Goal: Task Accomplishment & Management: Complete application form

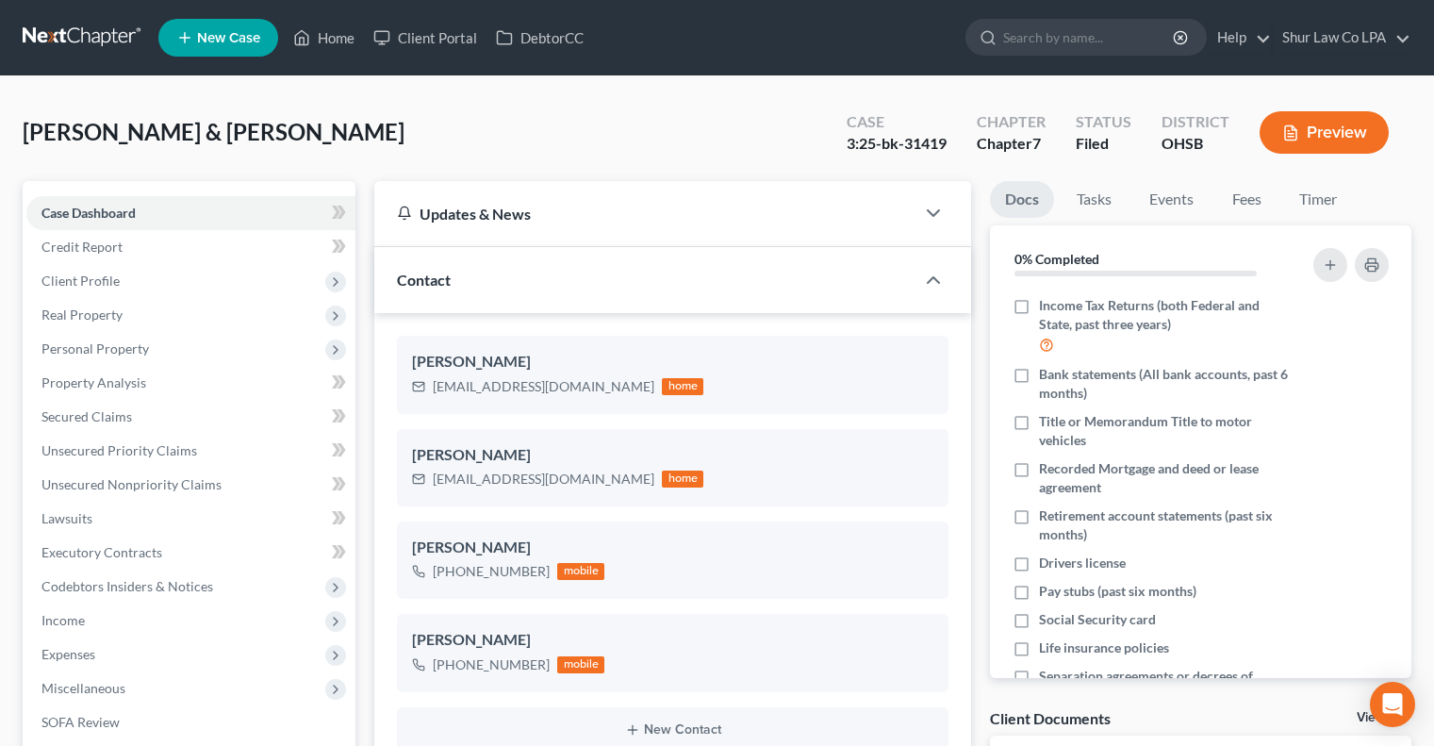
select select "2"
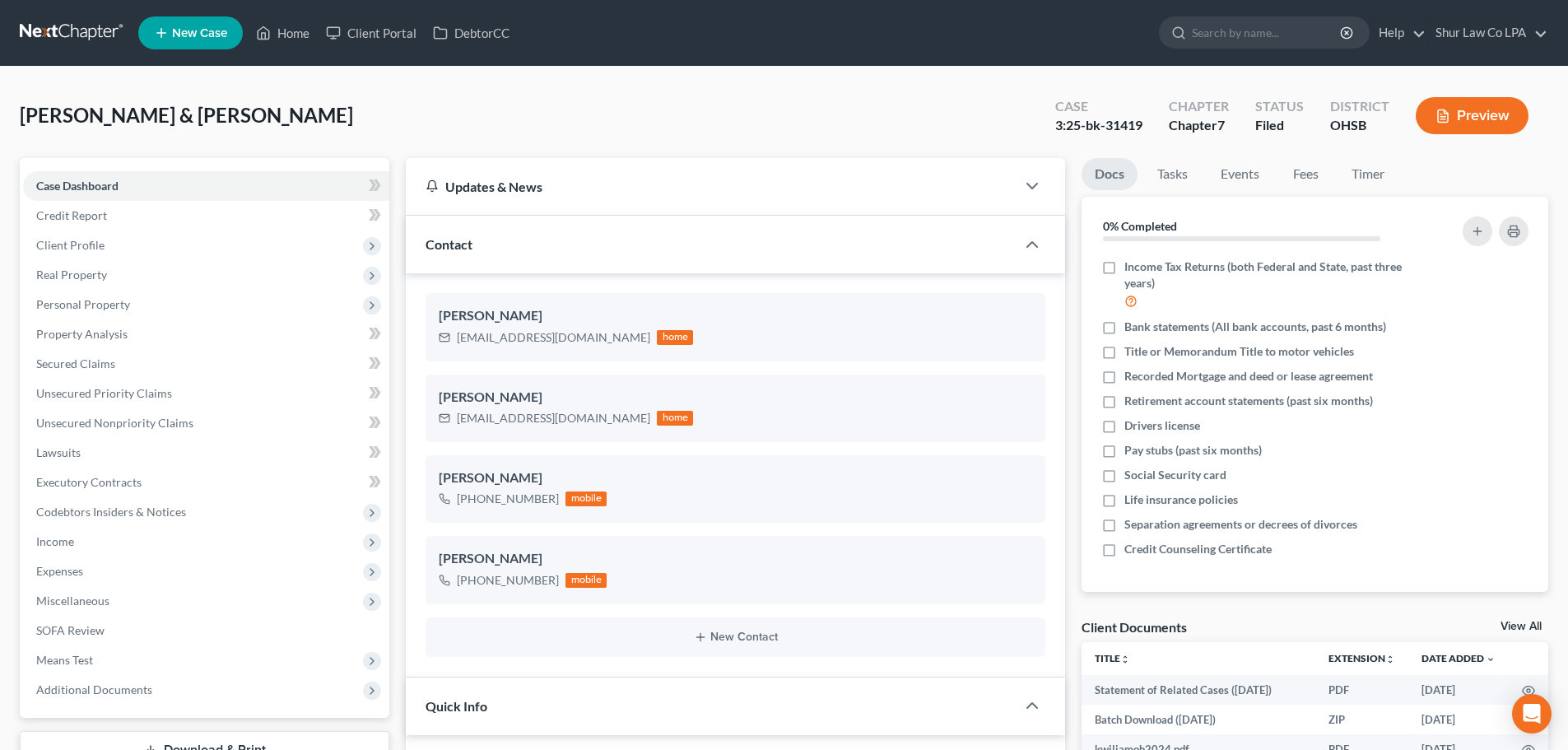
drag, startPoint x: 66, startPoint y: 38, endPoint x: 73, endPoint y: 52, distance: 15.7
click at [66, 38] on link at bounding box center [73, 33] width 106 height 30
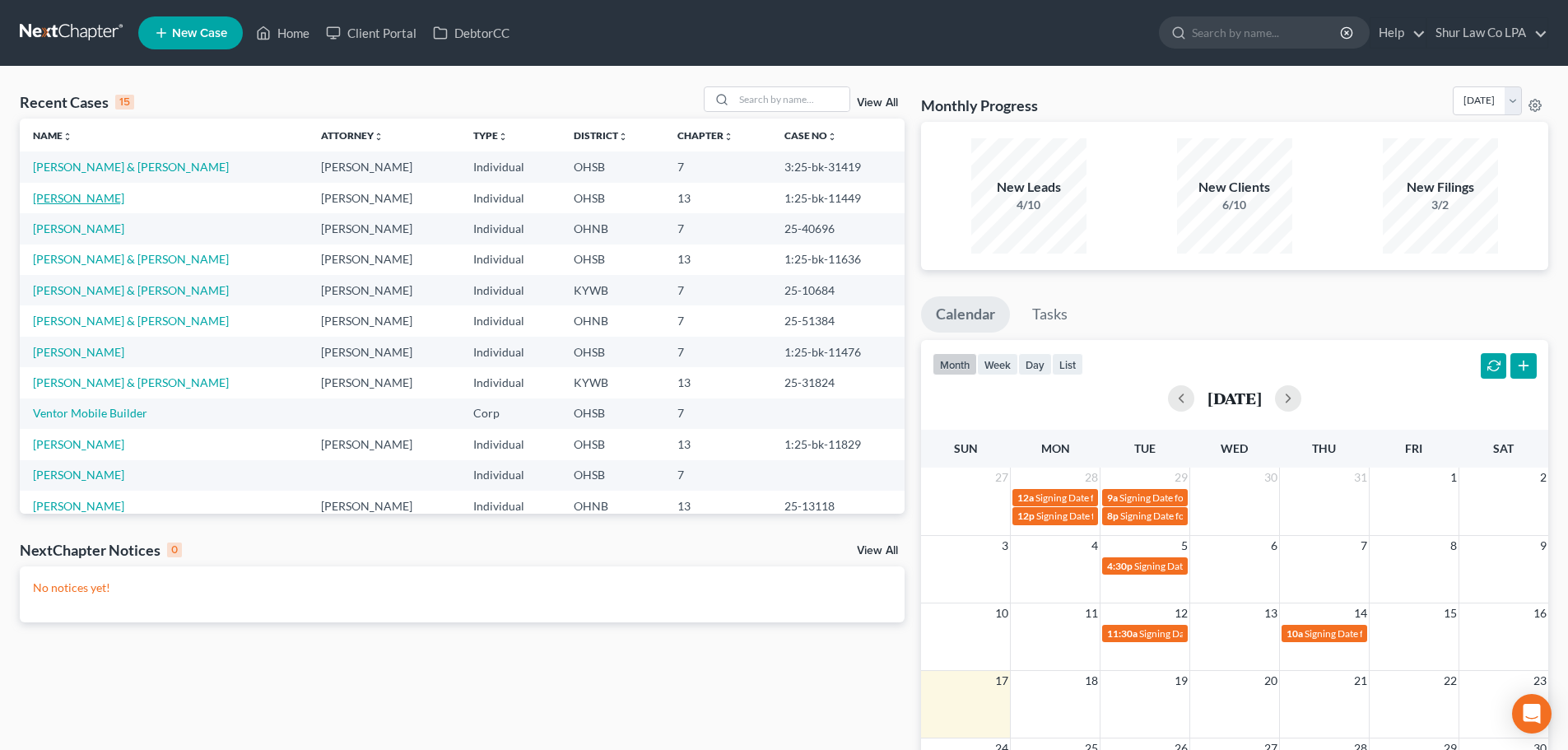
click at [68, 203] on link "[PERSON_NAME]" at bounding box center [79, 198] width 92 height 14
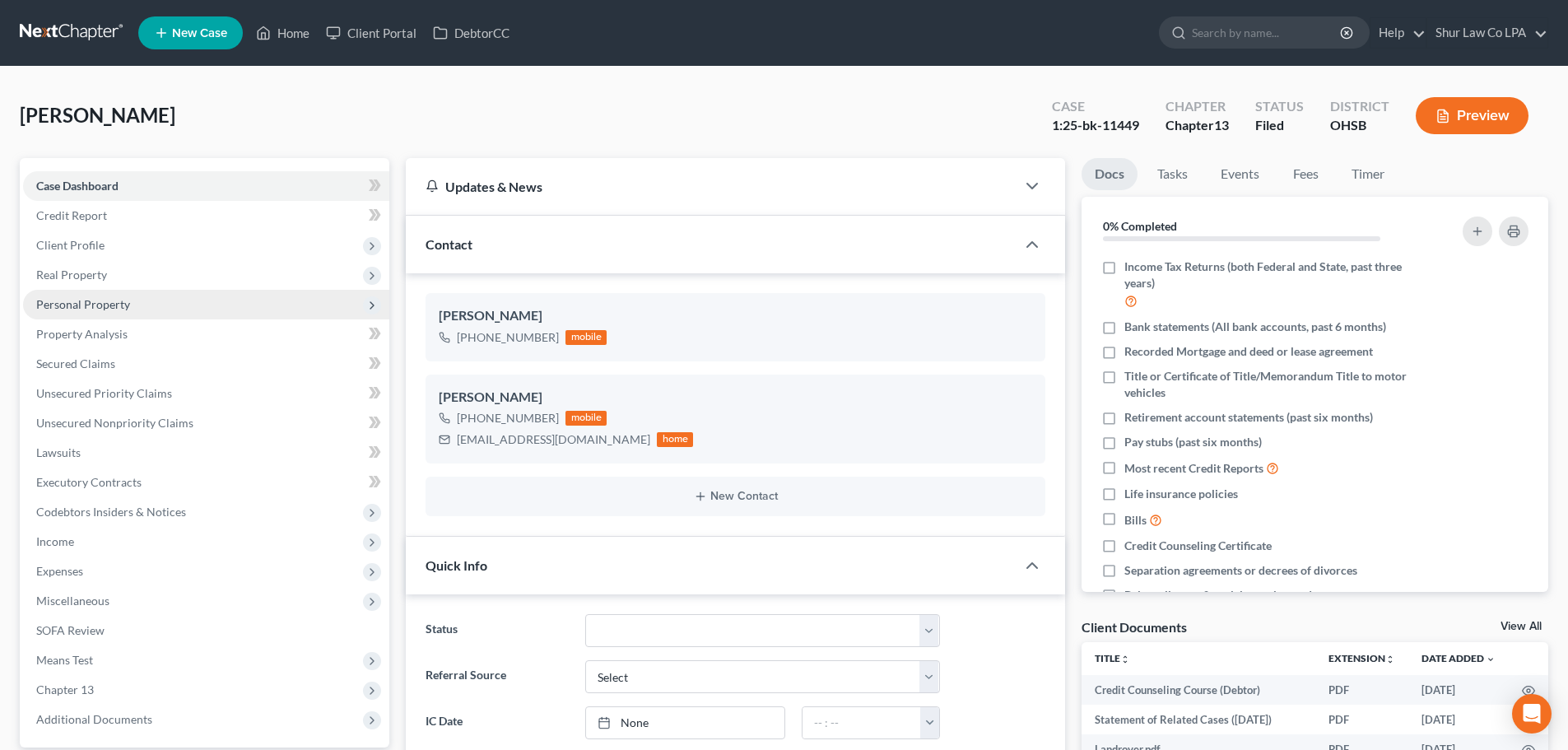
click at [130, 303] on span "Personal Property" at bounding box center [205, 305] width 366 height 30
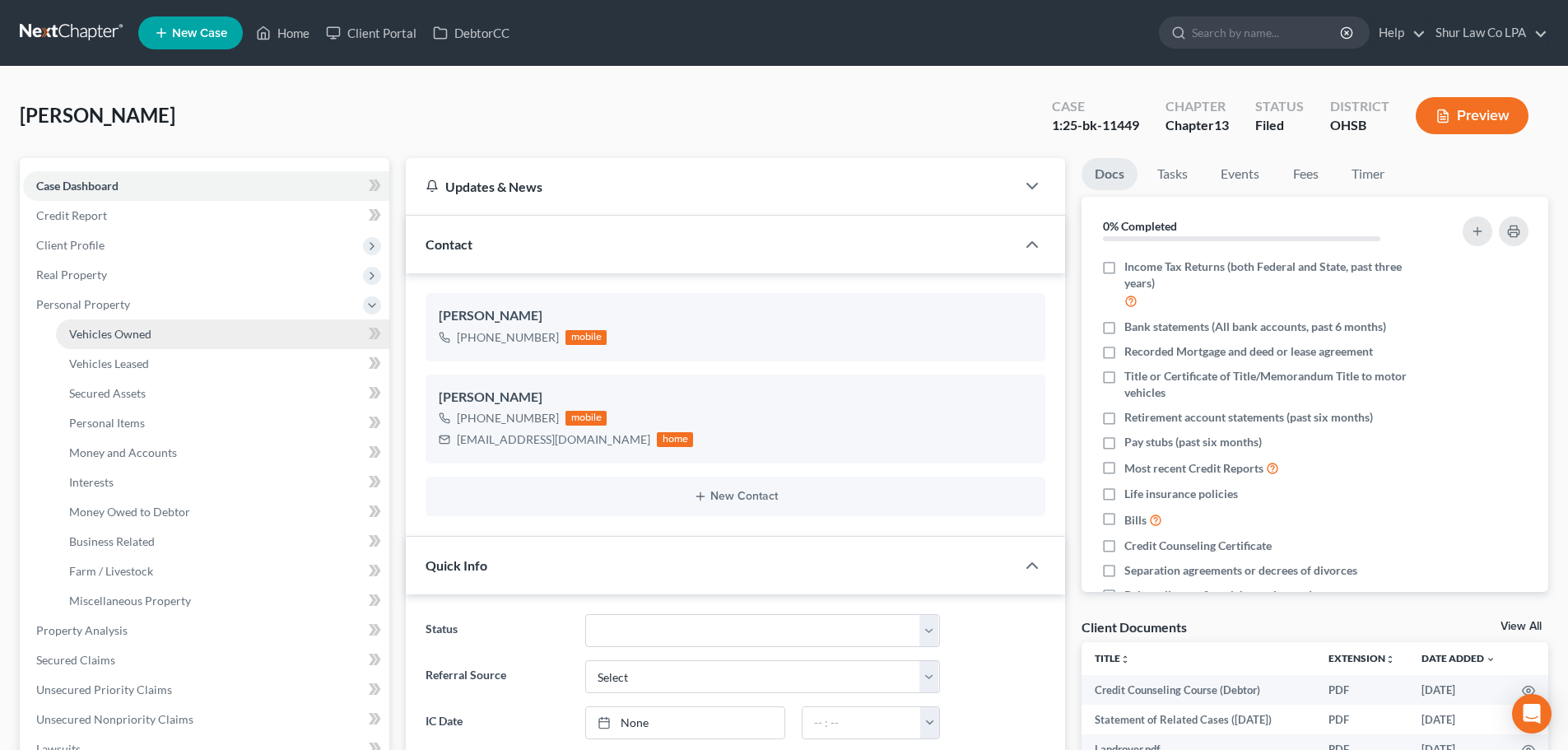
click at [150, 334] on span "Vehicles Owned" at bounding box center [110, 334] width 82 height 14
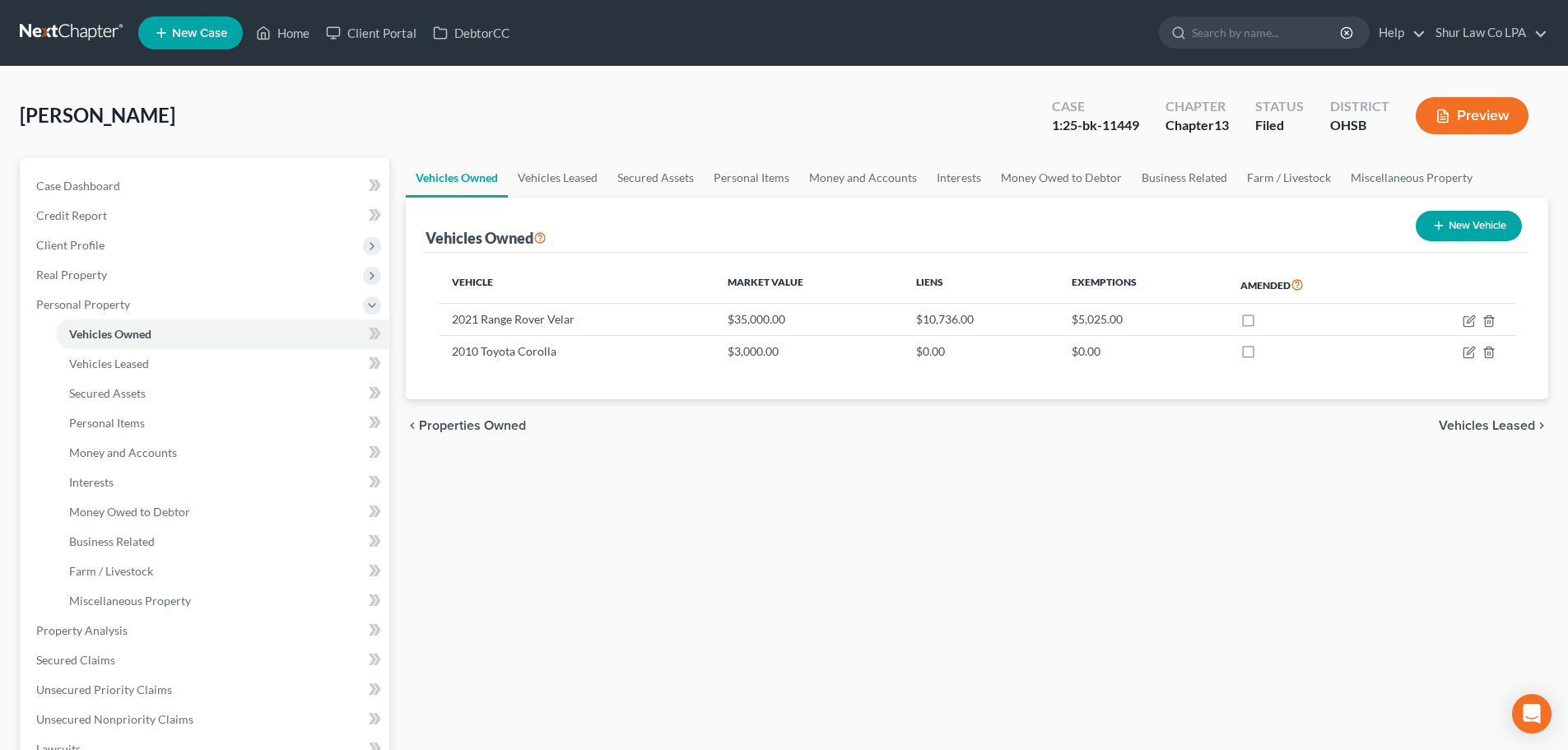
click at [62, 26] on link at bounding box center [73, 33] width 106 height 30
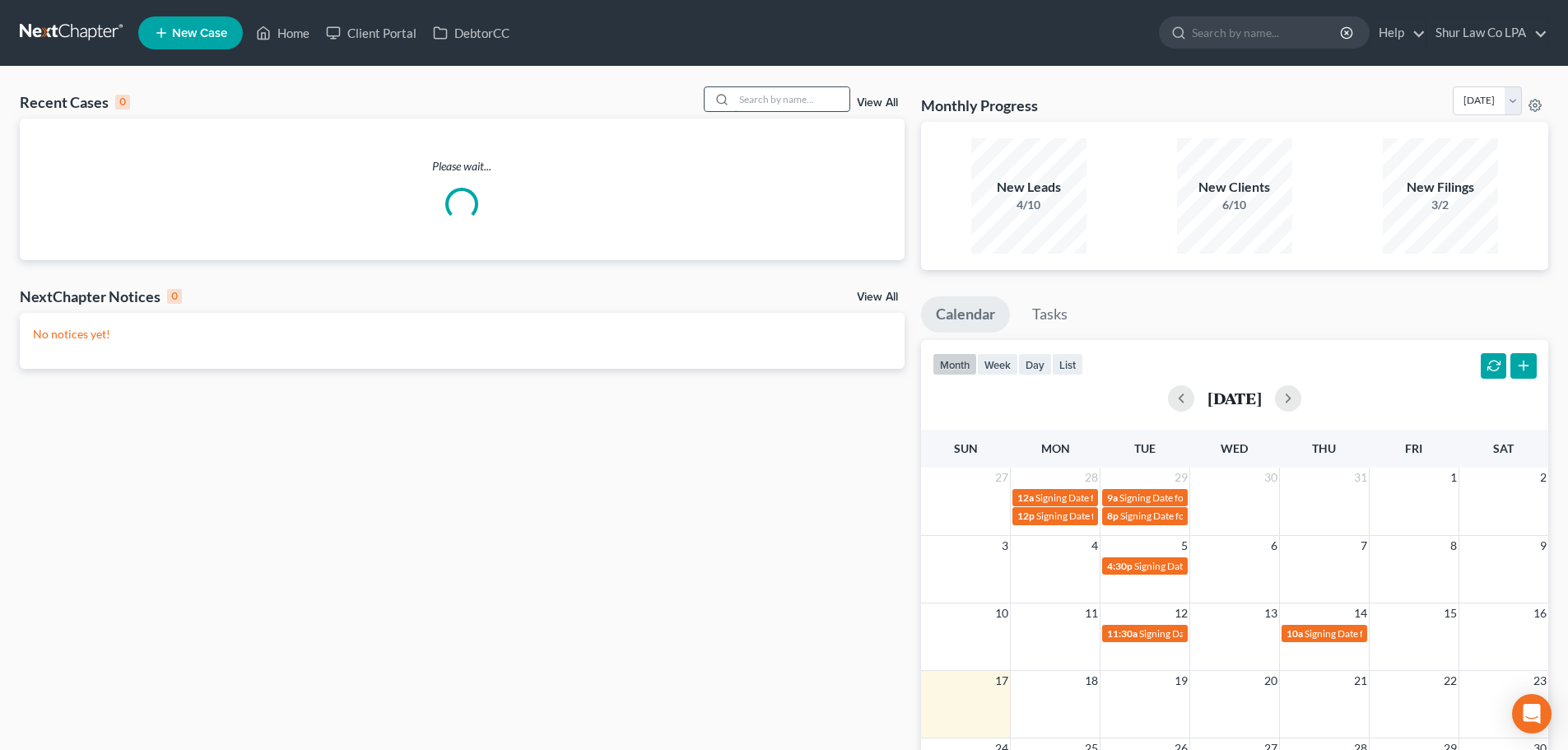
click at [751, 104] on input "search" at bounding box center [792, 99] width 115 height 24
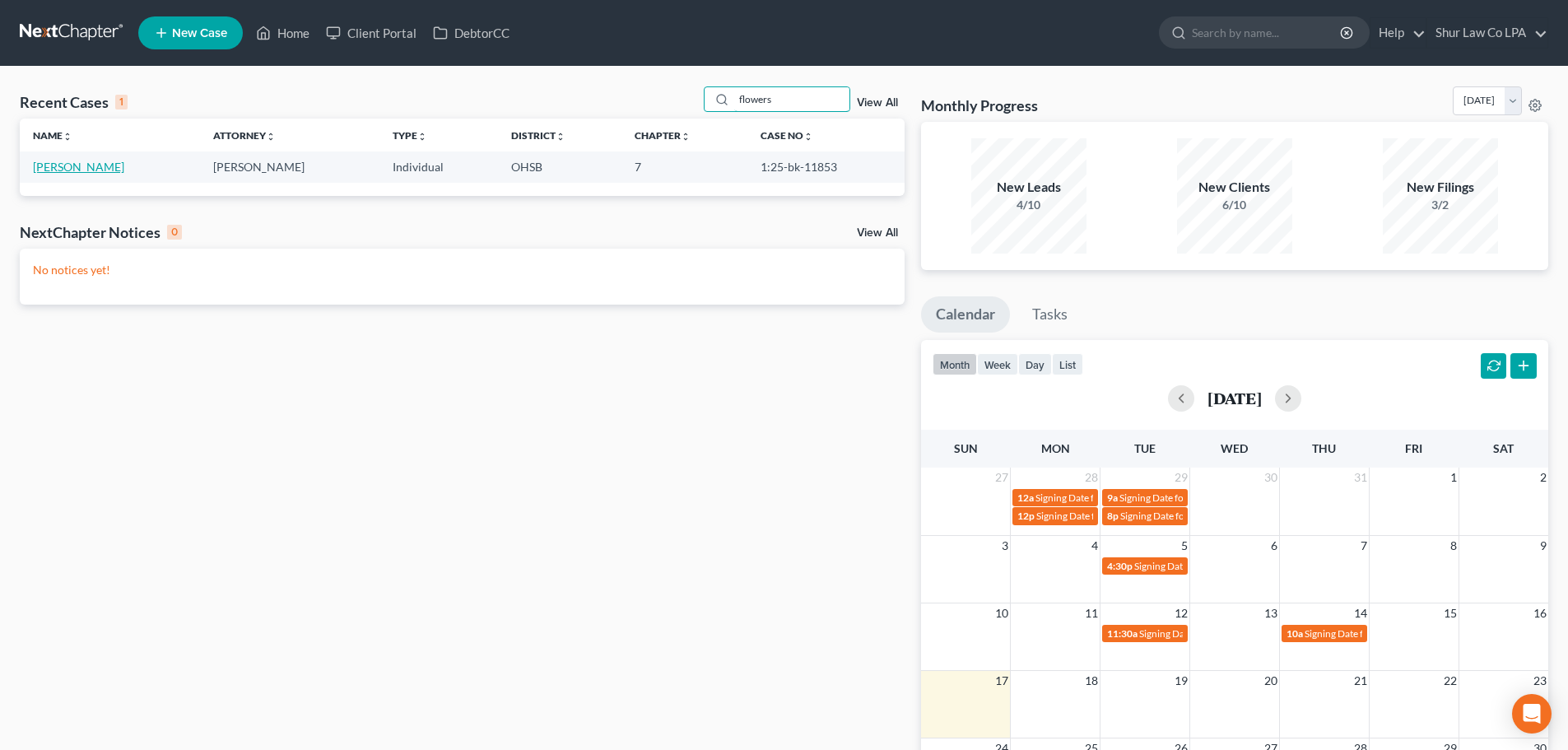
type input "flowers"
click at [84, 164] on link "Flowers, Lars" at bounding box center [79, 167] width 92 height 14
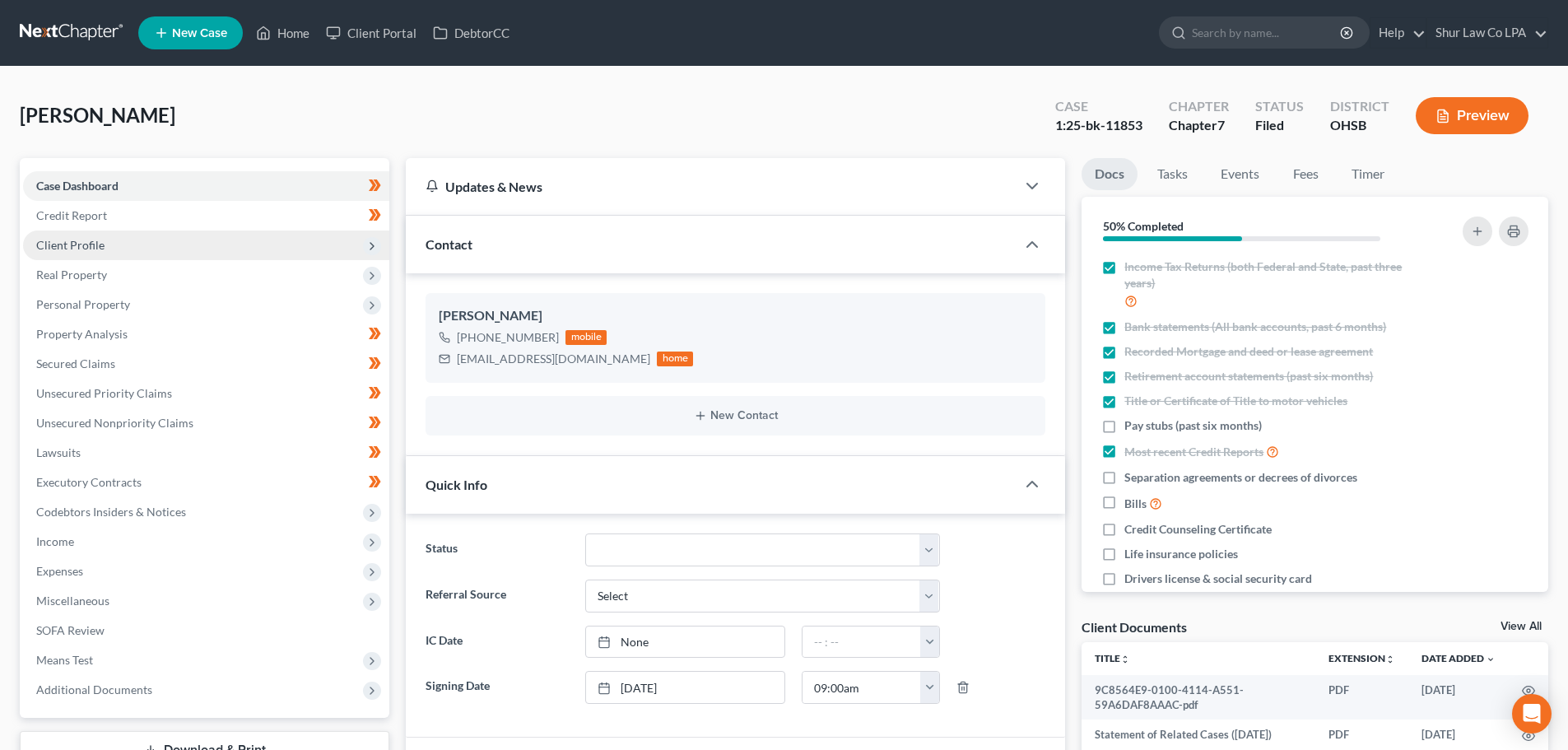
click at [122, 243] on span "Client Profile" at bounding box center [205, 245] width 366 height 30
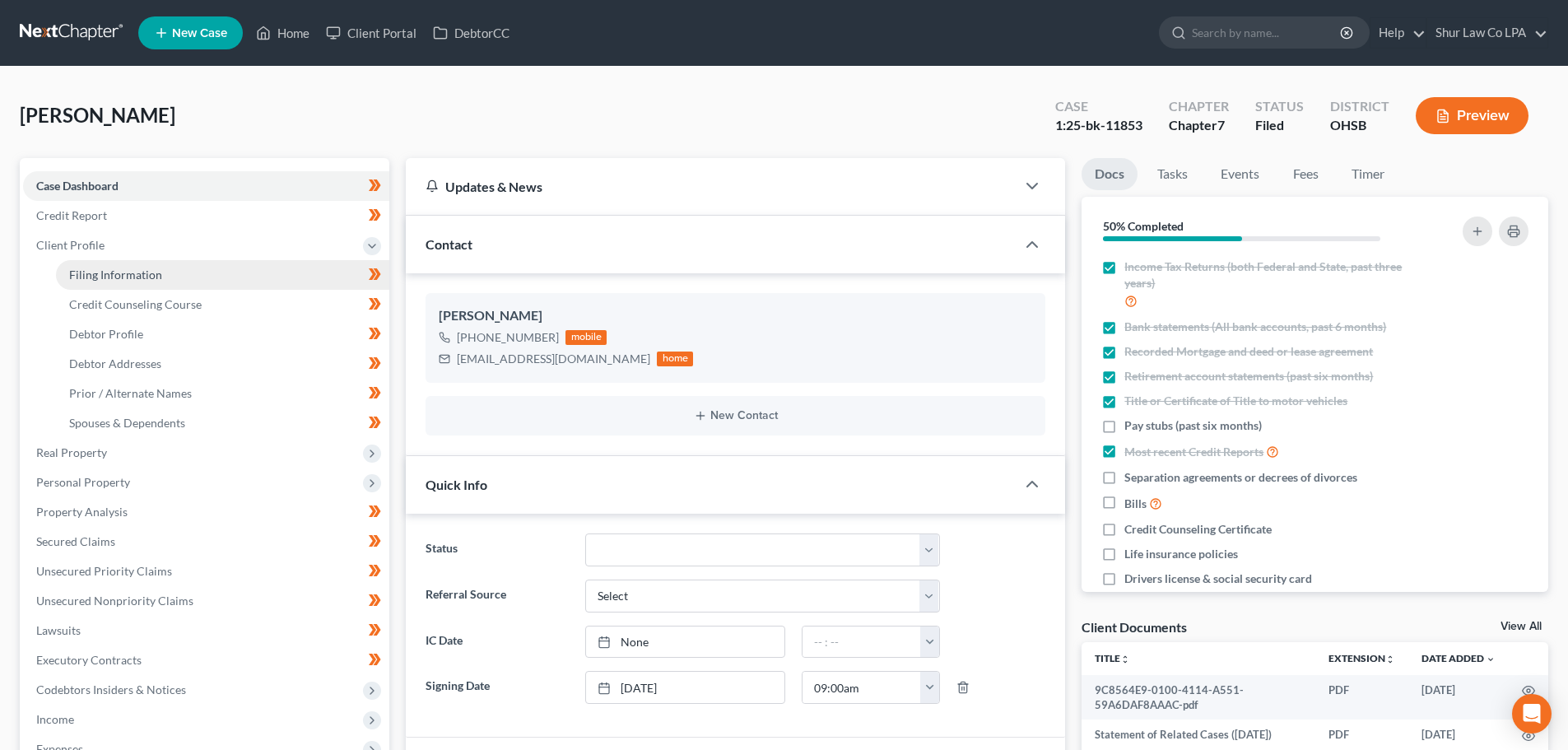
click at [153, 283] on link "Filing Information" at bounding box center [223, 275] width 334 height 30
select select "1"
select select "0"
select select "36"
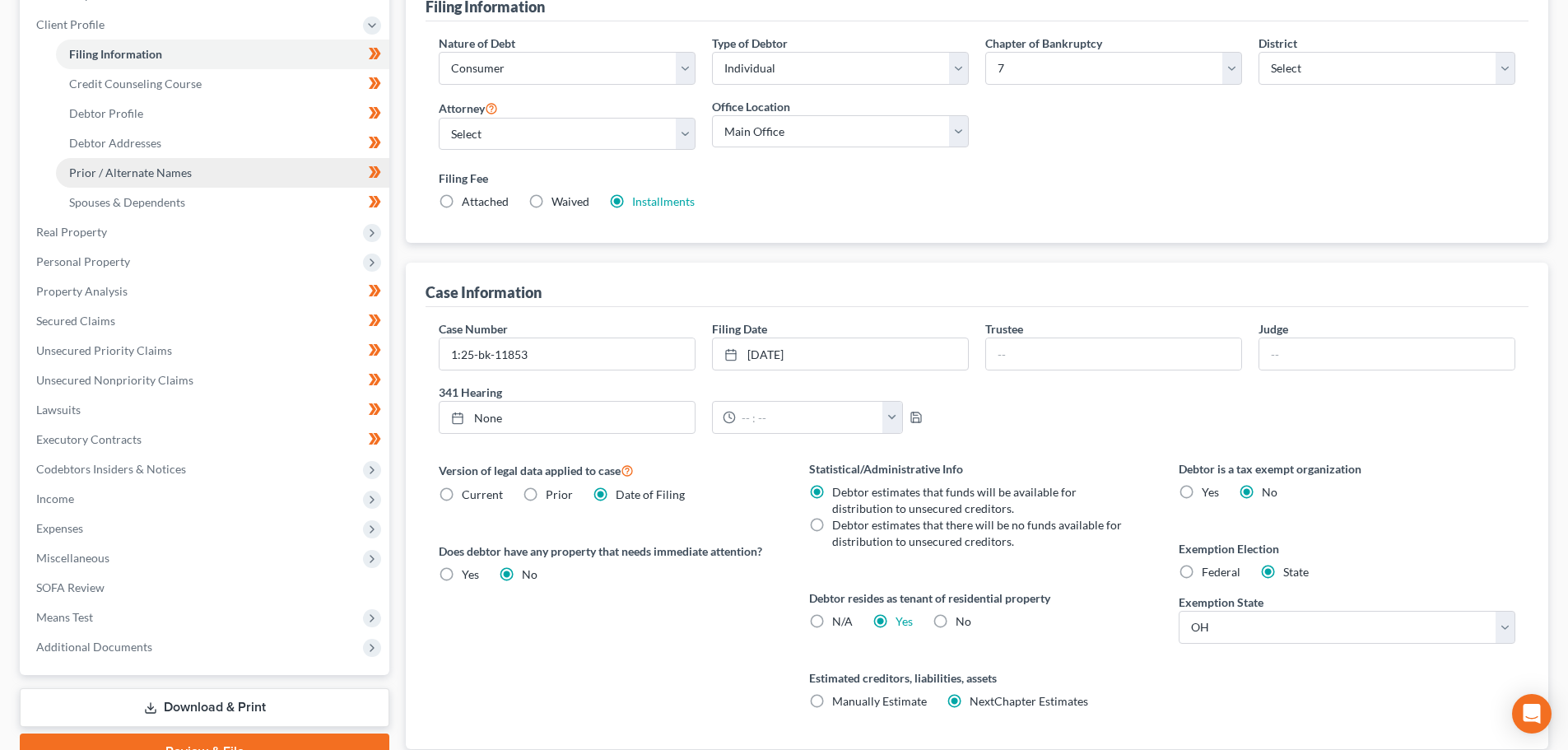
scroll to position [247, 0]
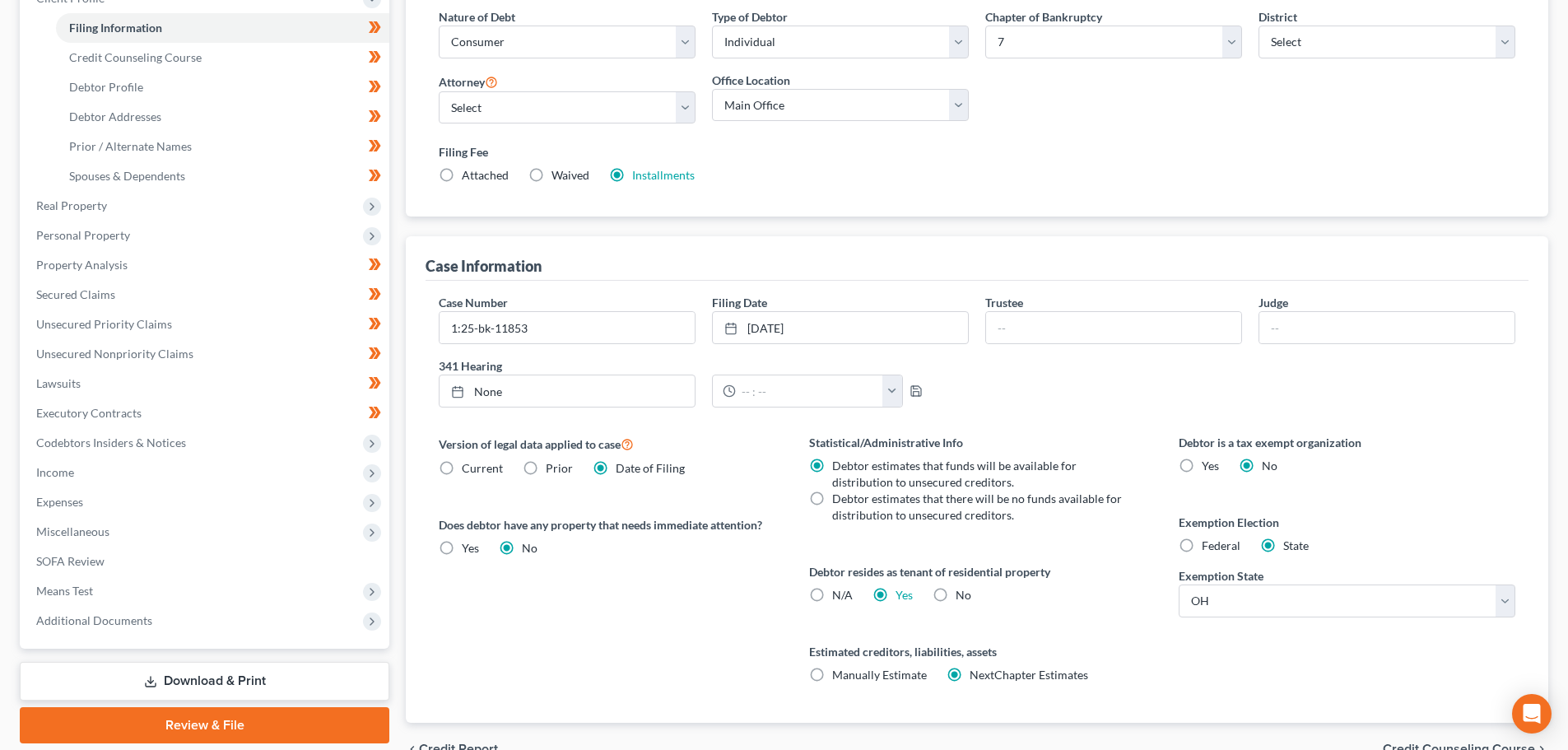
click at [832, 503] on label "Debtor estimates that there will be no funds available for distribution to unse…" at bounding box center [979, 507] width 294 height 33
click at [839, 501] on input "Debtor estimates that there will be no funds available for distribution to unse…" at bounding box center [844, 496] width 10 height 10
radio input "true"
radio input "false"
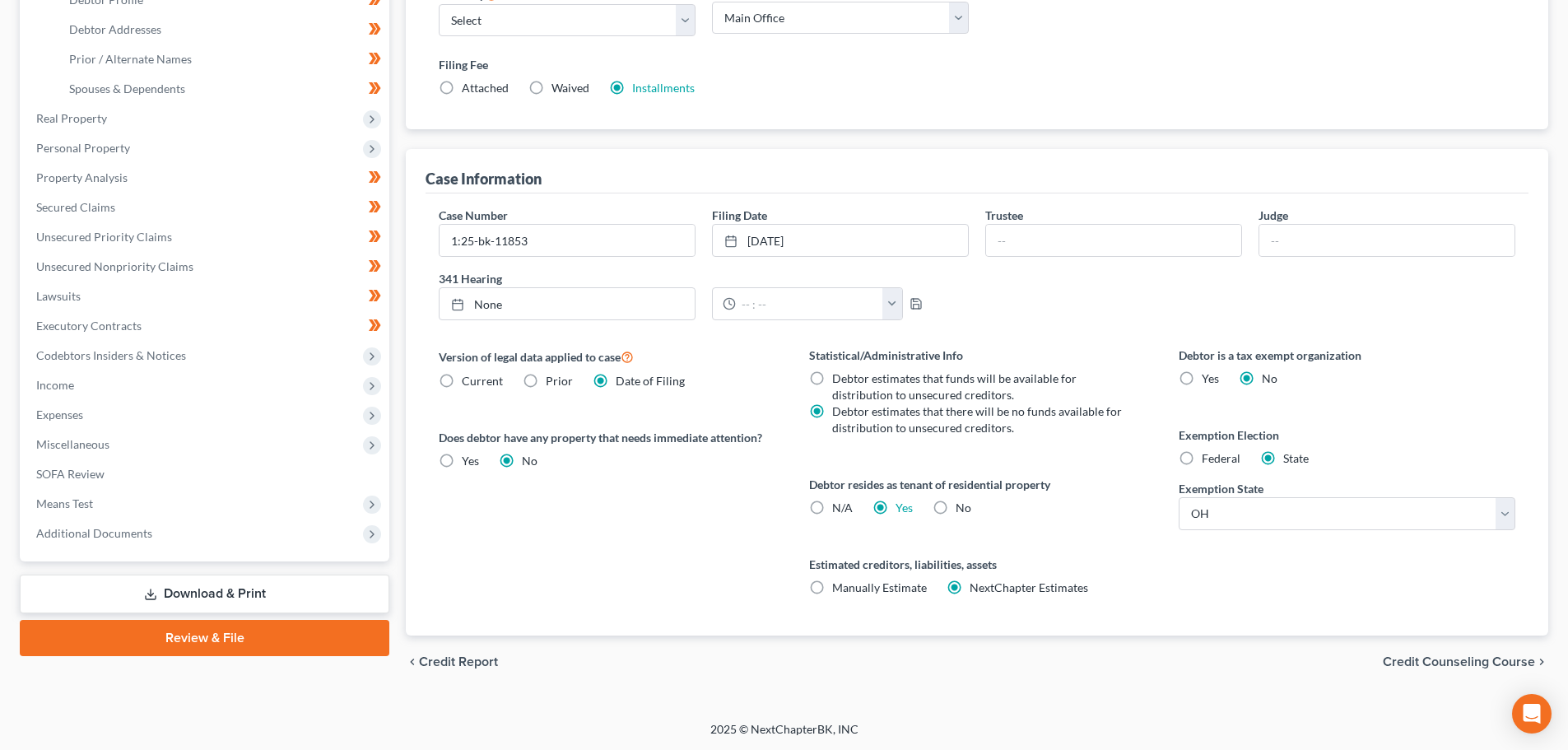
scroll to position [335, 0]
click at [1455, 659] on span "Credit Counseling Course" at bounding box center [1459, 660] width 152 height 13
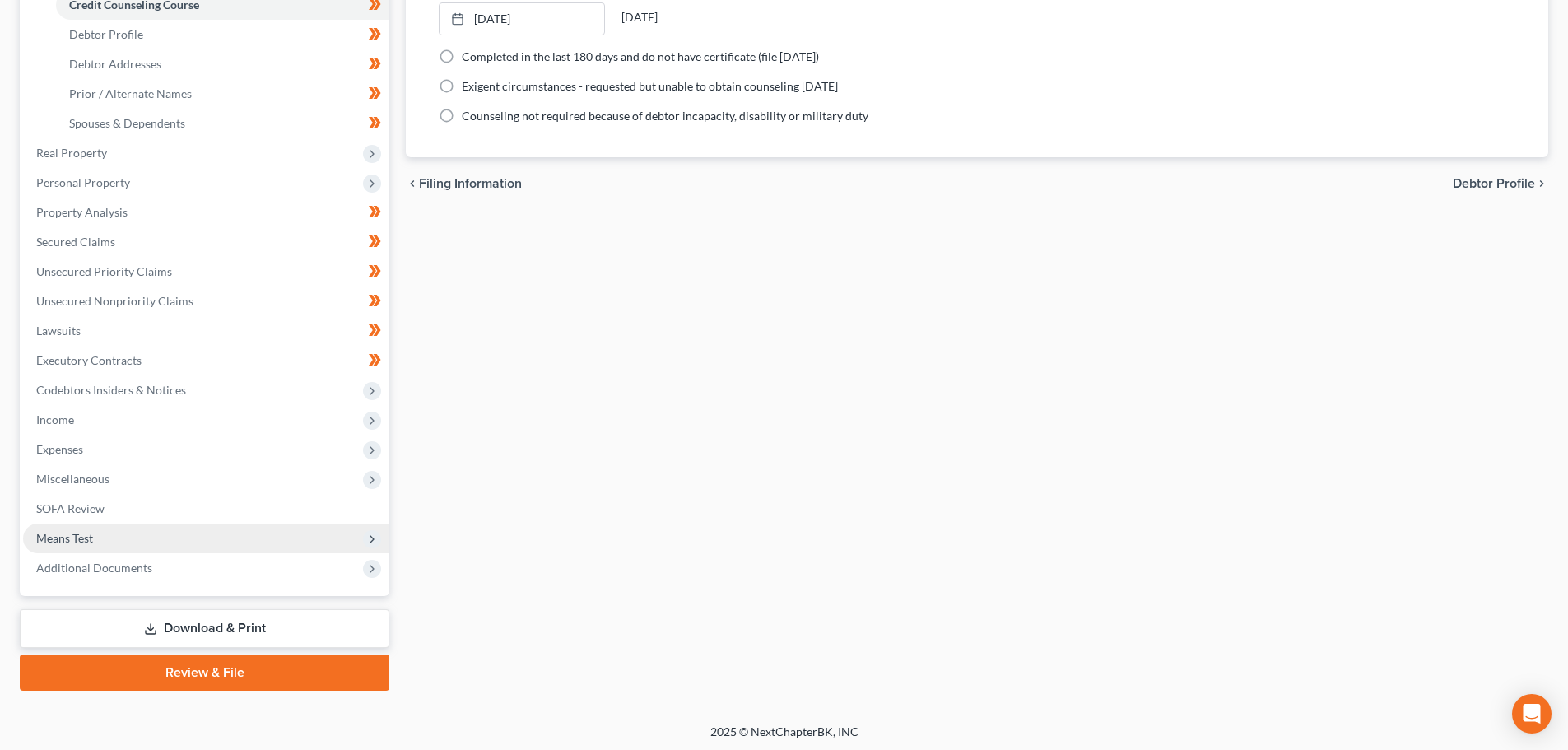
scroll to position [303, 0]
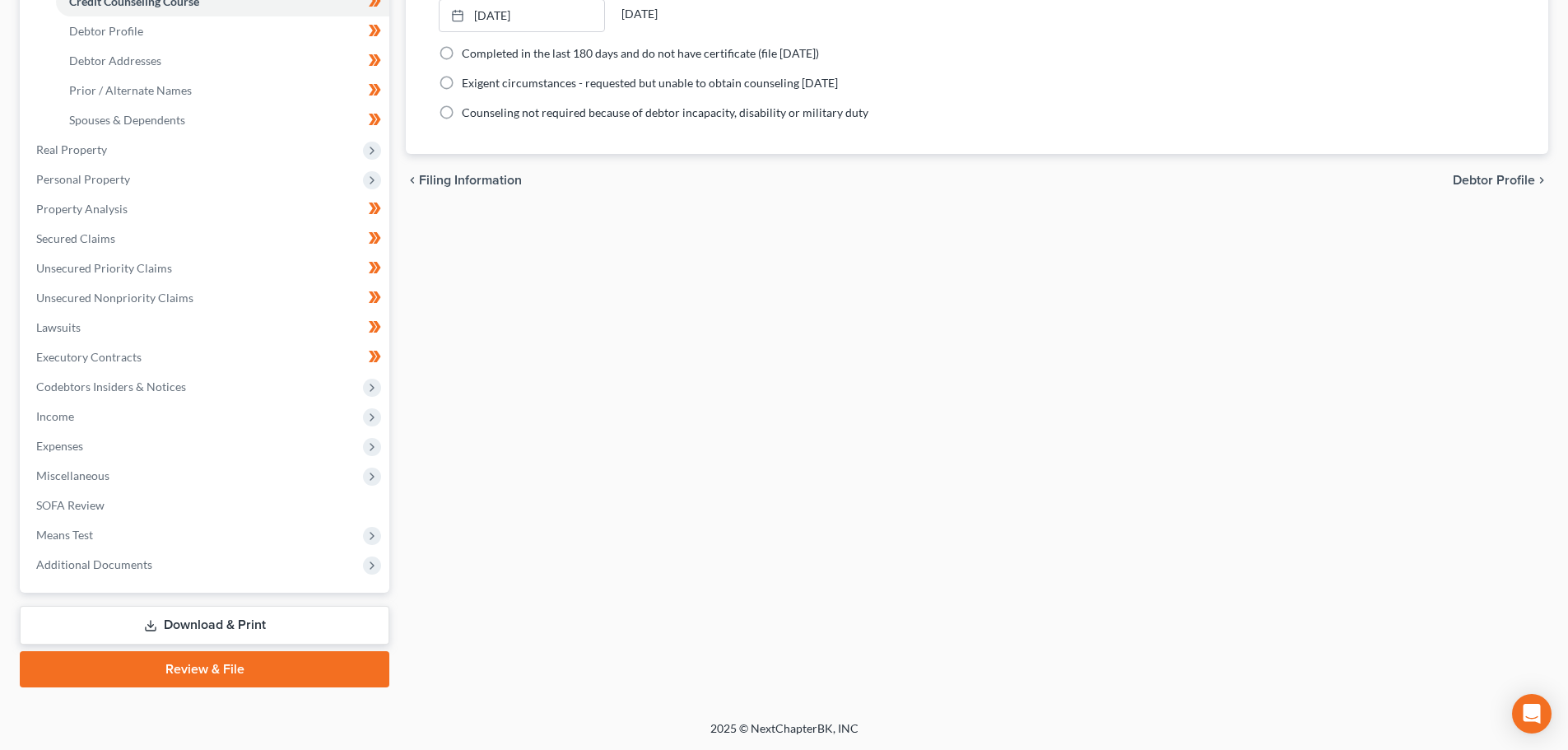
click at [232, 629] on link "Download & Print" at bounding box center [204, 625] width 370 height 38
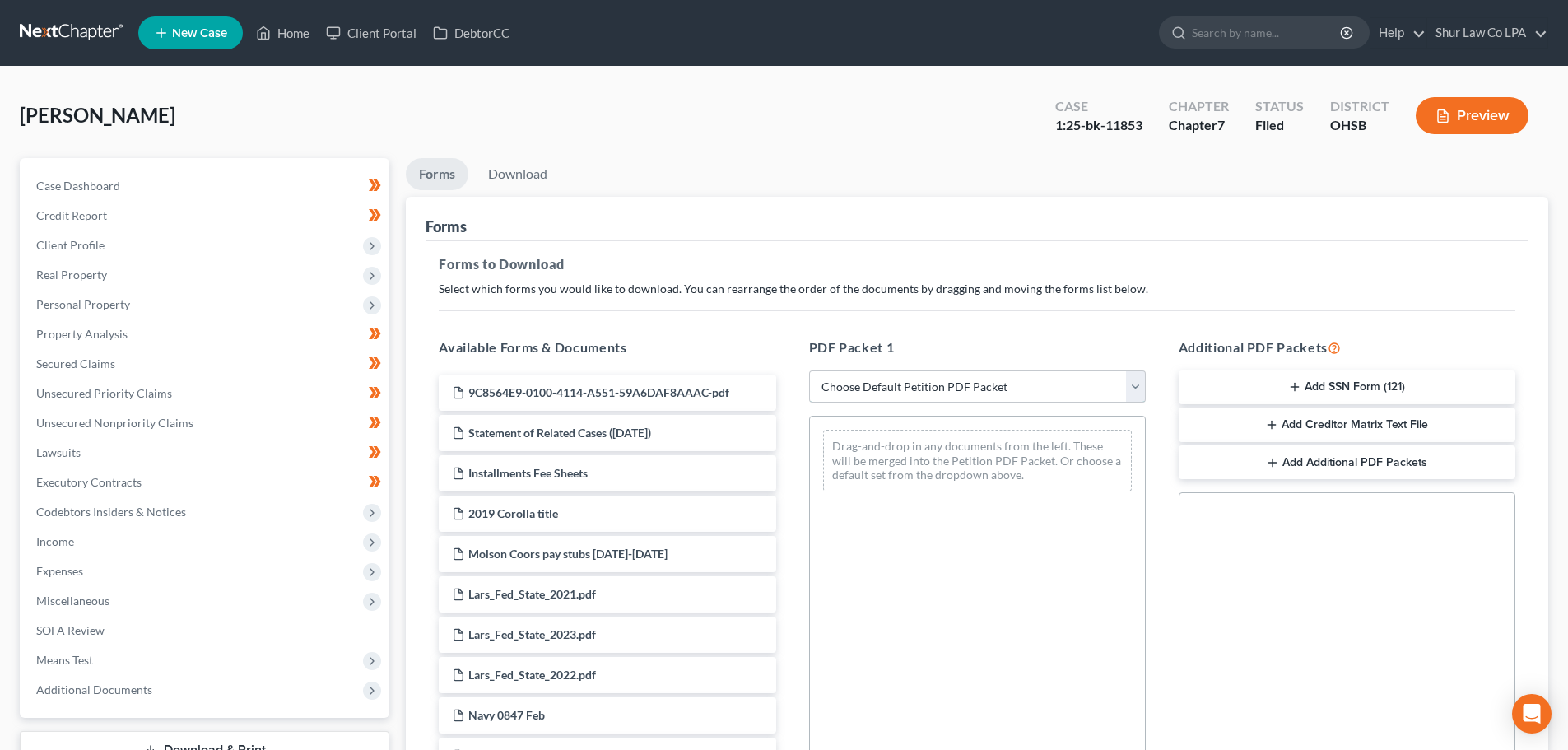
click at [989, 382] on select "Choose Default Petition PDF Packet Complete Bankruptcy Petition (all forms and …" at bounding box center [977, 387] width 336 height 33
select select "2"
click at [809, 370] on select "Choose Default Petition PDF Packet Complete Bankruptcy Petition (all forms and …" at bounding box center [977, 387] width 336 height 33
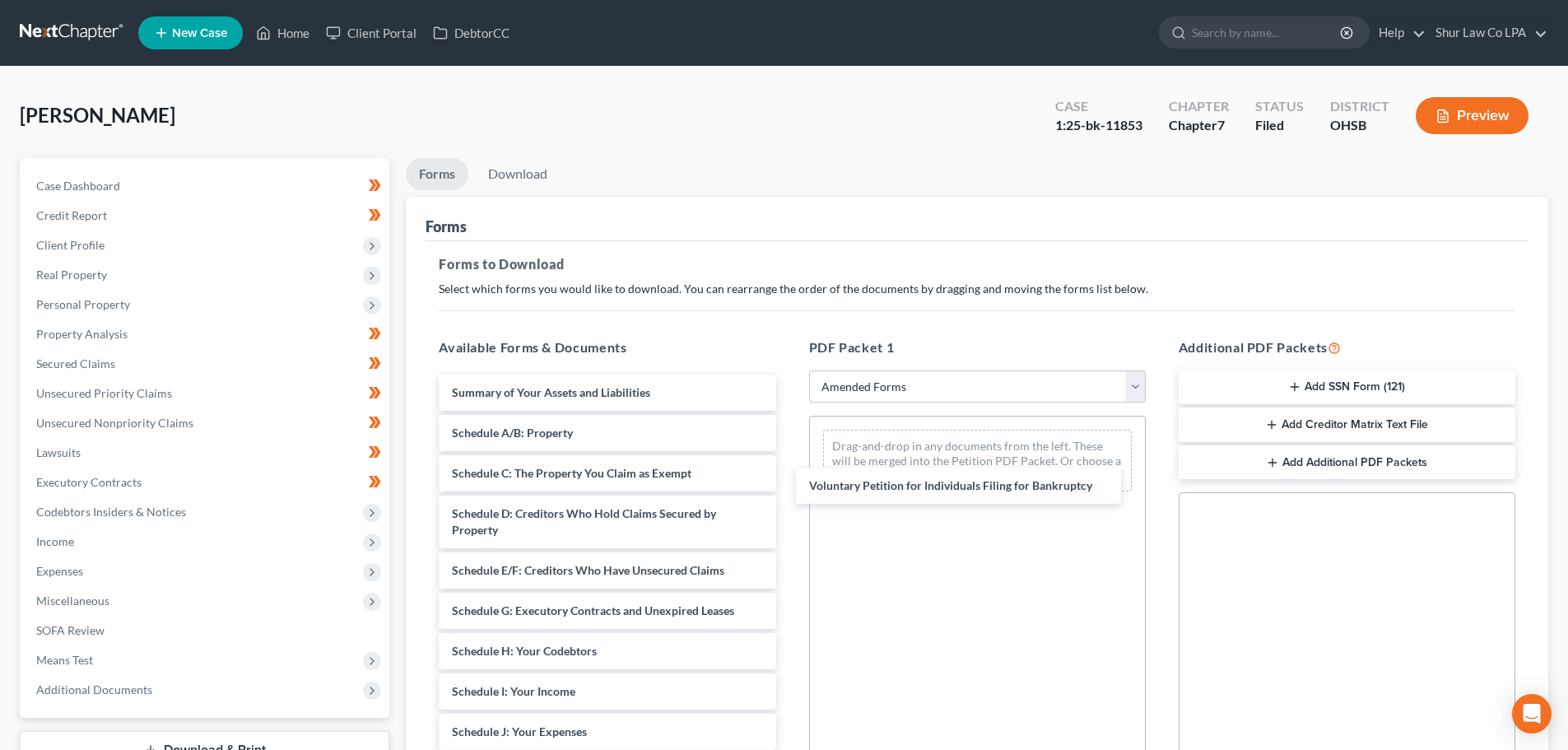
drag, startPoint x: 634, startPoint y: 396, endPoint x: 1013, endPoint y: 467, distance: 385.6
click at [789, 469] on div "Voluntary Petition for Individuals Filing for Bankruptcy Voluntary Petition for…" at bounding box center [607, 748] width 363 height 747
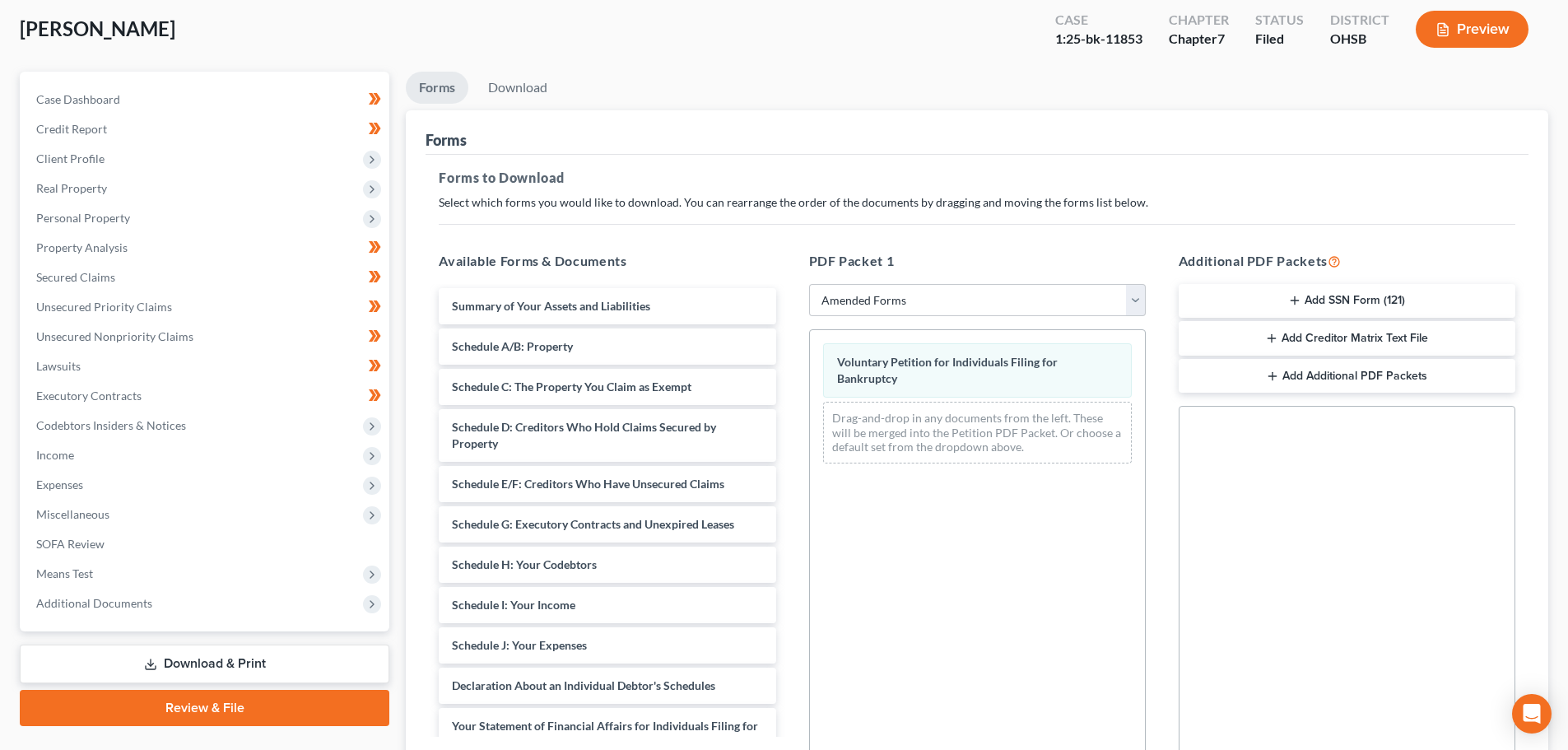
scroll to position [266, 0]
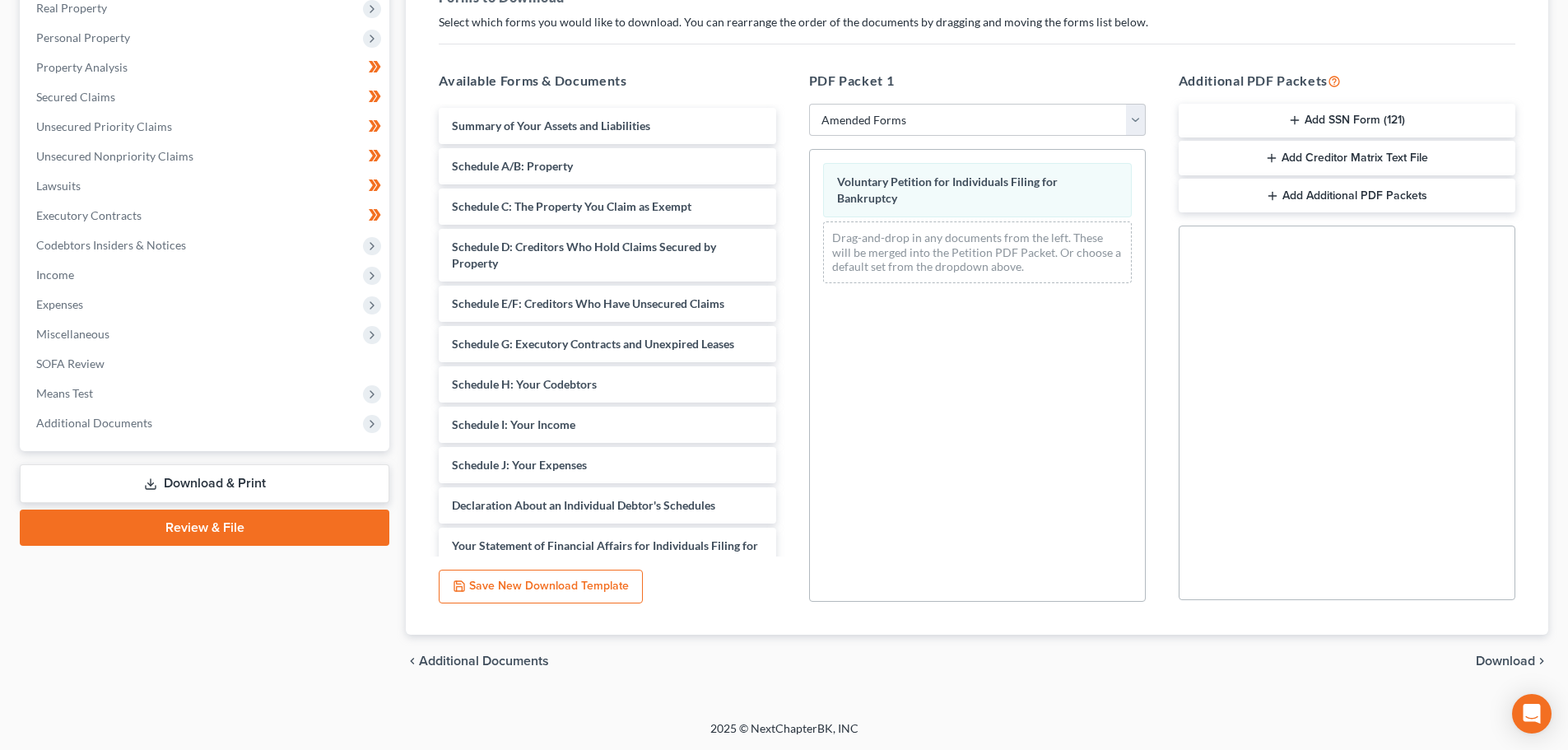
click at [1495, 659] on span "Download" at bounding box center [1506, 660] width 59 height 13
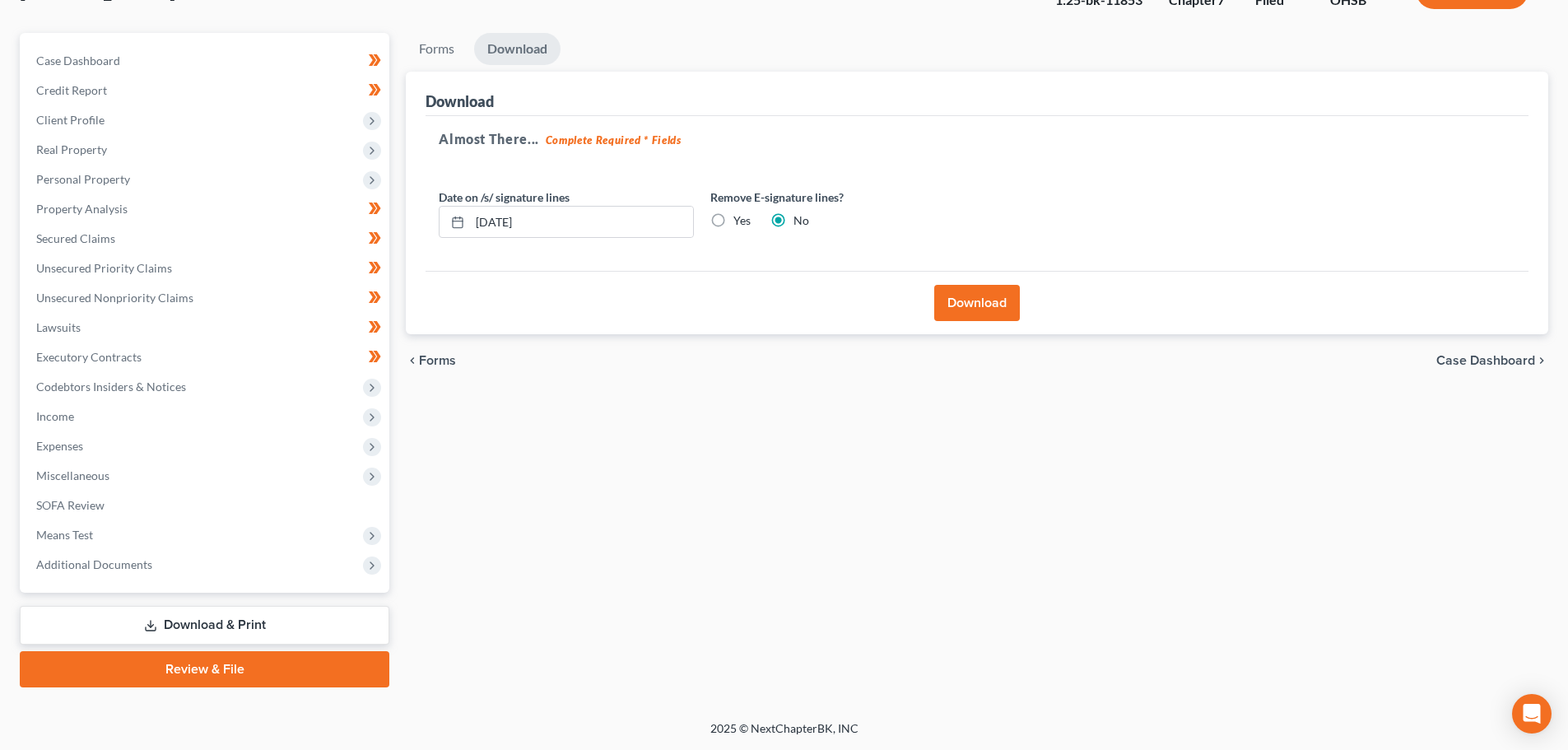
scroll to position [125, 0]
click at [975, 305] on button "Download" at bounding box center [977, 302] width 86 height 36
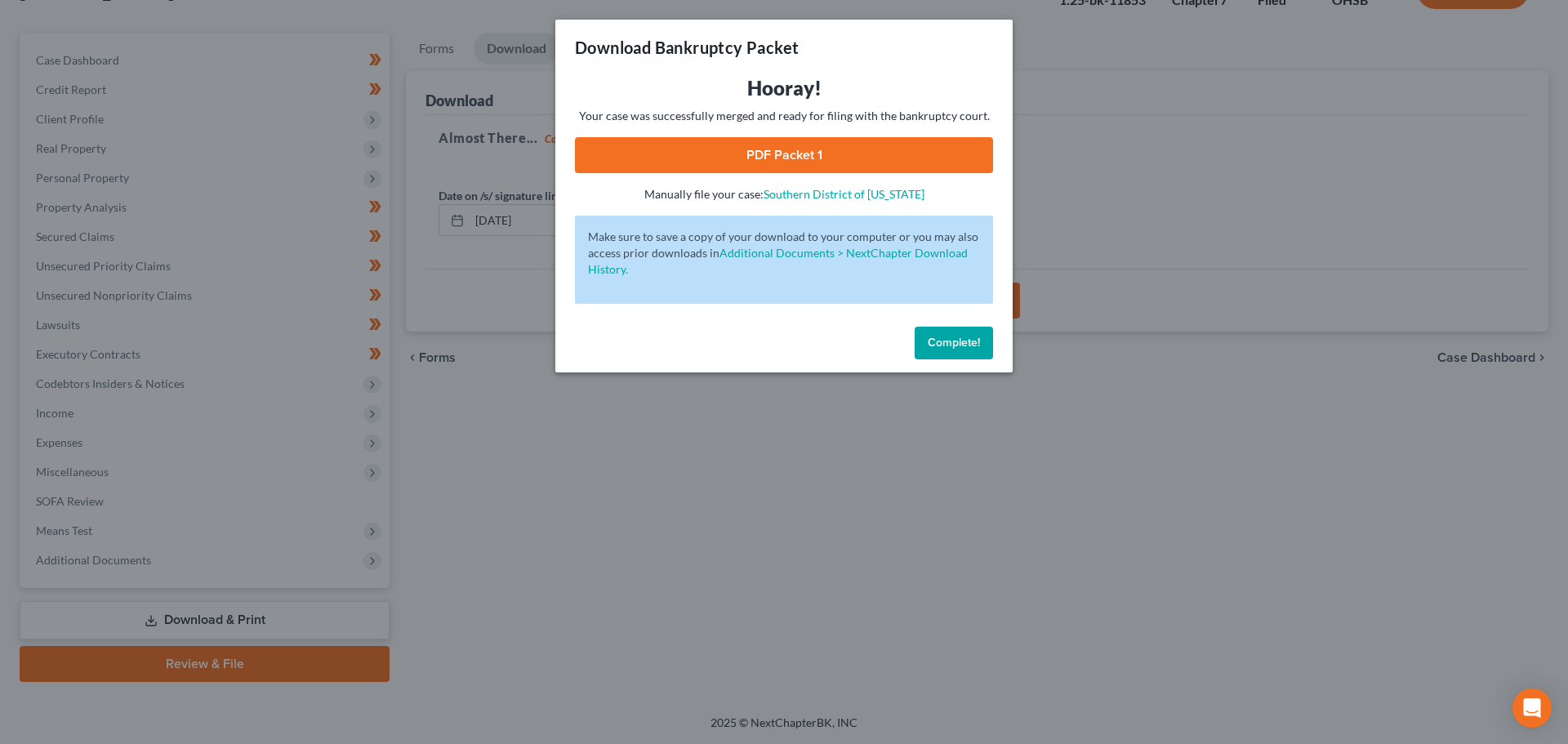
click at [813, 146] on link "PDF Packet 1" at bounding box center [784, 154] width 418 height 36
click at [969, 333] on button "Complete!" at bounding box center [954, 343] width 78 height 33
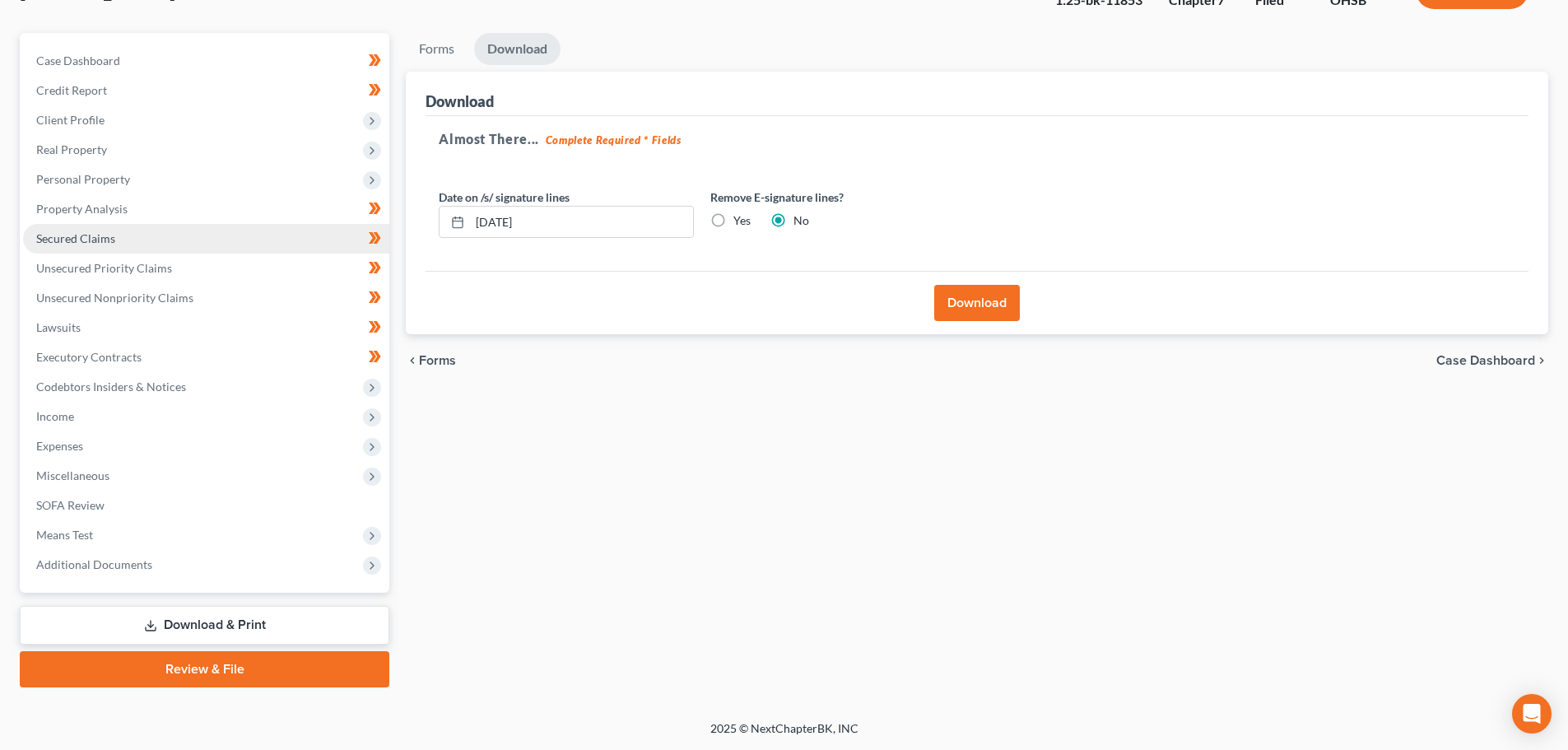
click at [107, 236] on span "Secured Claims" at bounding box center [75, 238] width 79 height 14
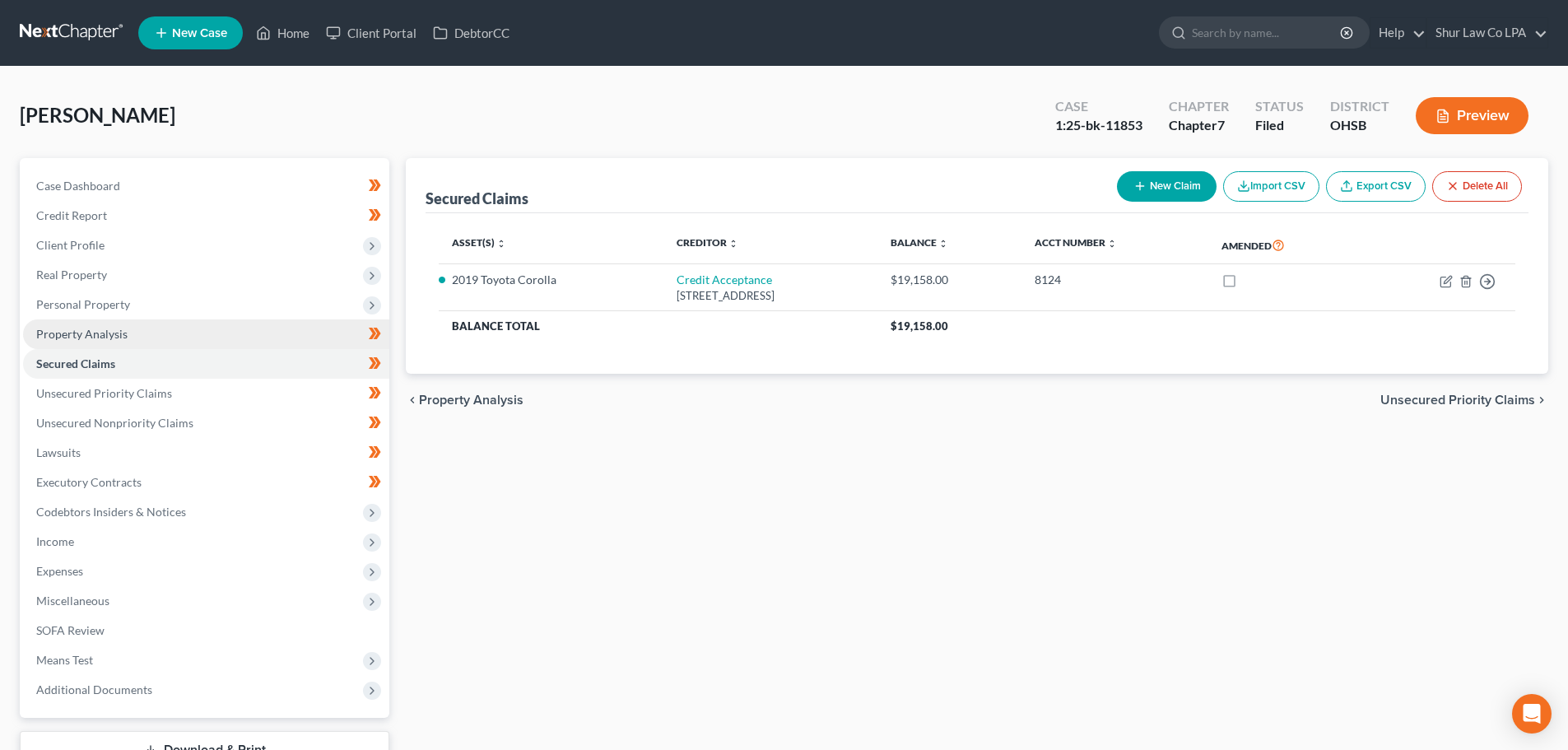
click at [112, 327] on span "Property Analysis" at bounding box center [81, 334] width 92 height 14
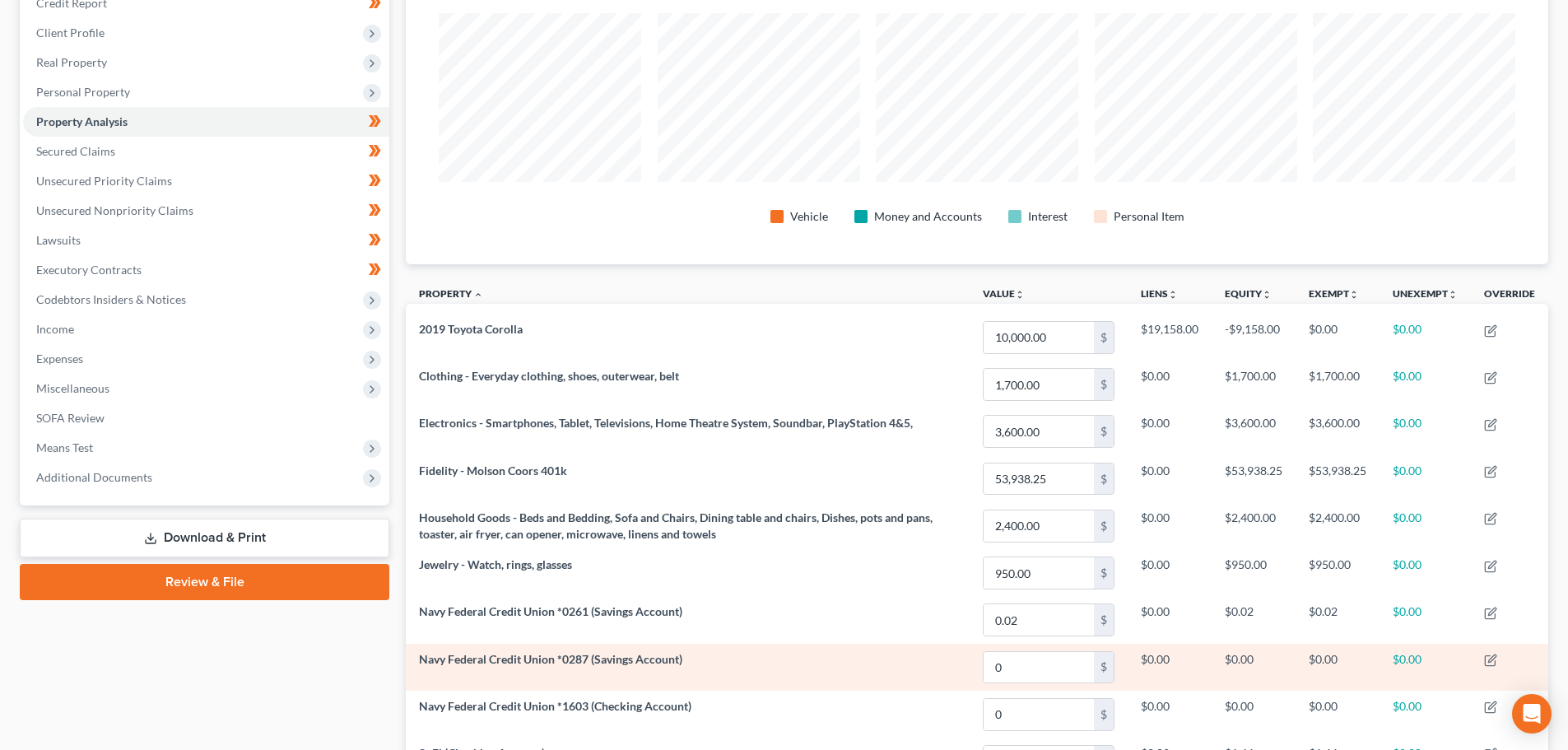
scroll to position [210, 0]
